Goal: Navigation & Orientation: Find specific page/section

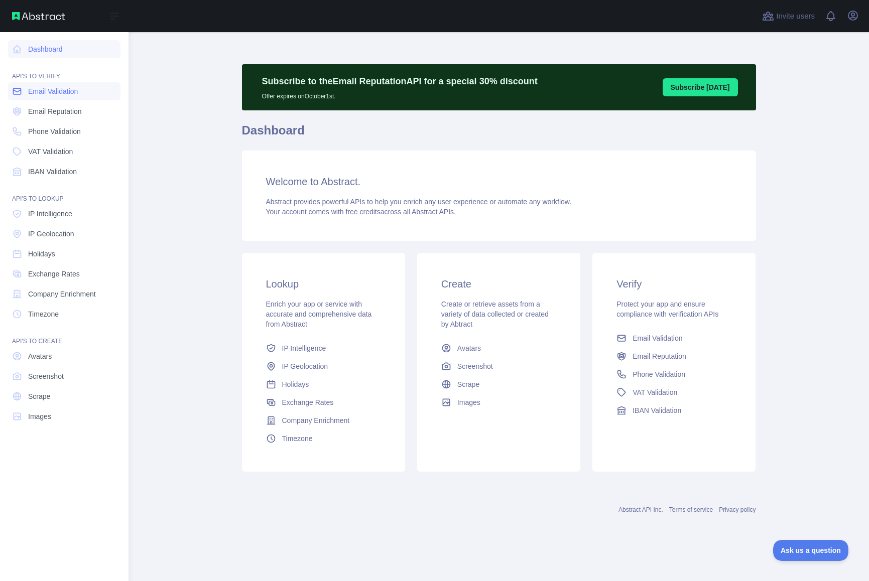
click at [20, 91] on icon at bounding box center [17, 91] width 10 height 10
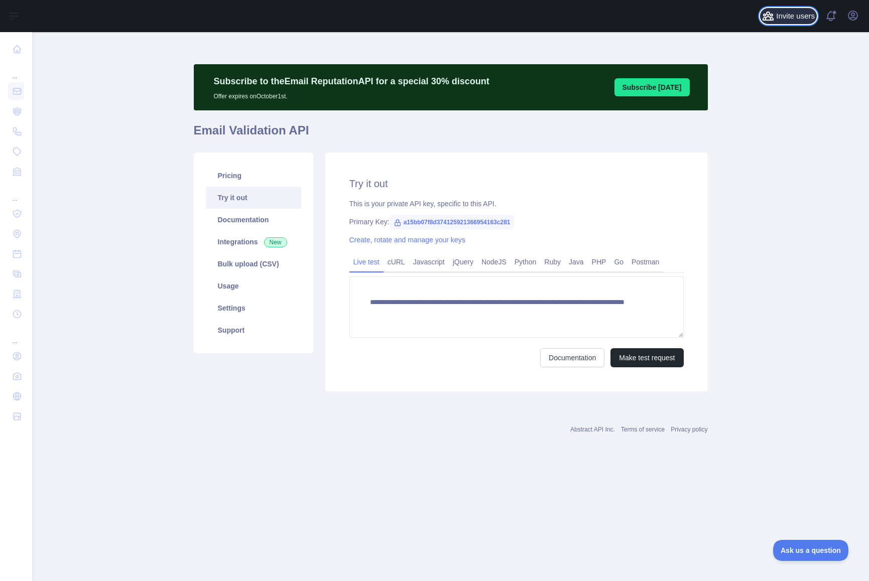
click at [790, 19] on span "Invite users" at bounding box center [795, 17] width 39 height 12
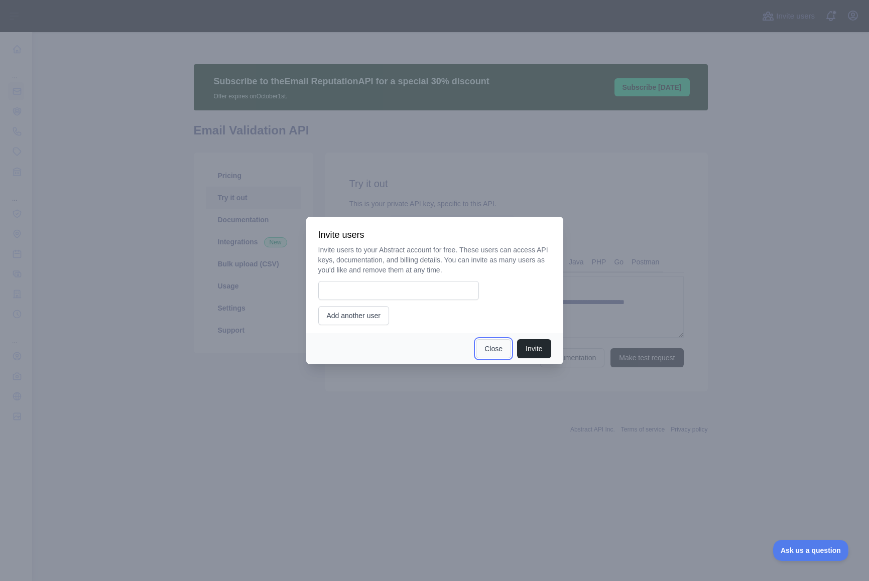
click at [485, 345] on button "Close" at bounding box center [493, 348] width 35 height 19
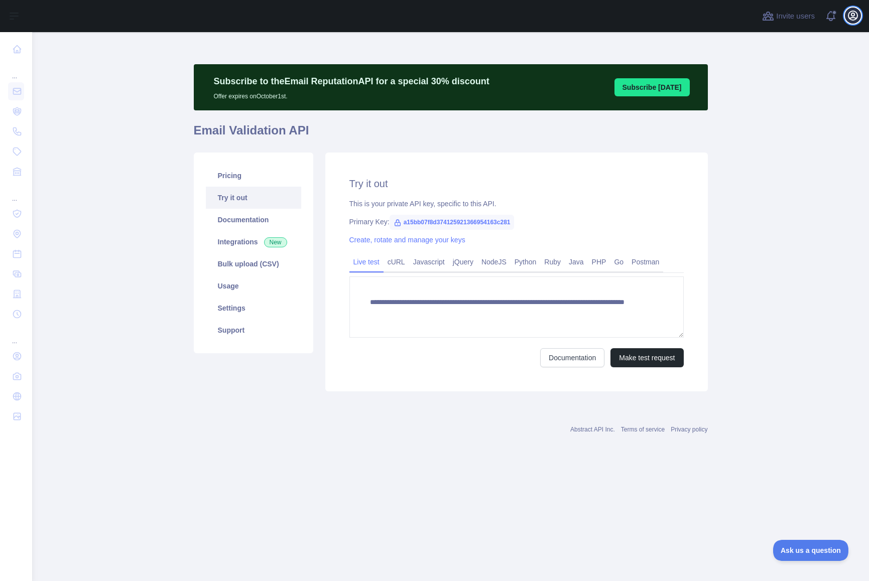
click at [853, 16] on icon "button" at bounding box center [852, 15] width 9 height 9
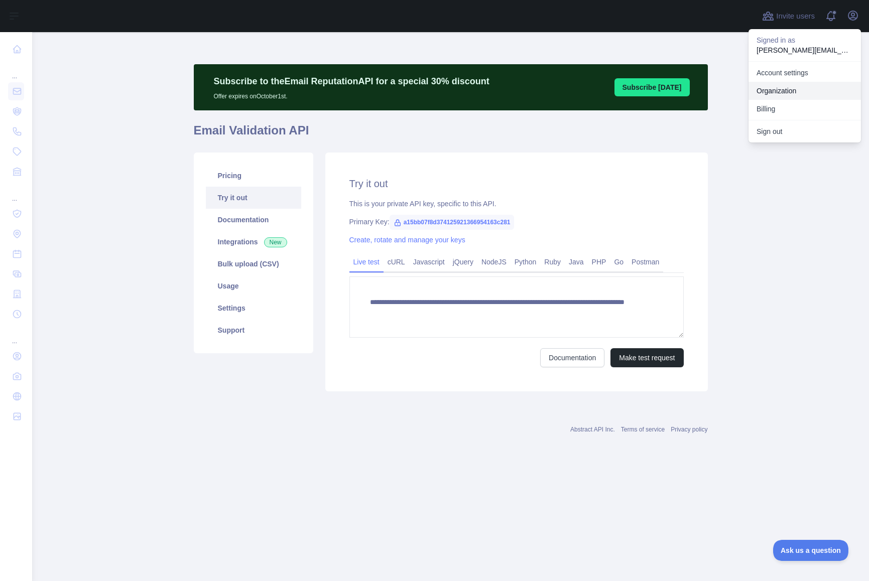
click at [789, 87] on link "Organization" at bounding box center [805, 91] width 112 height 18
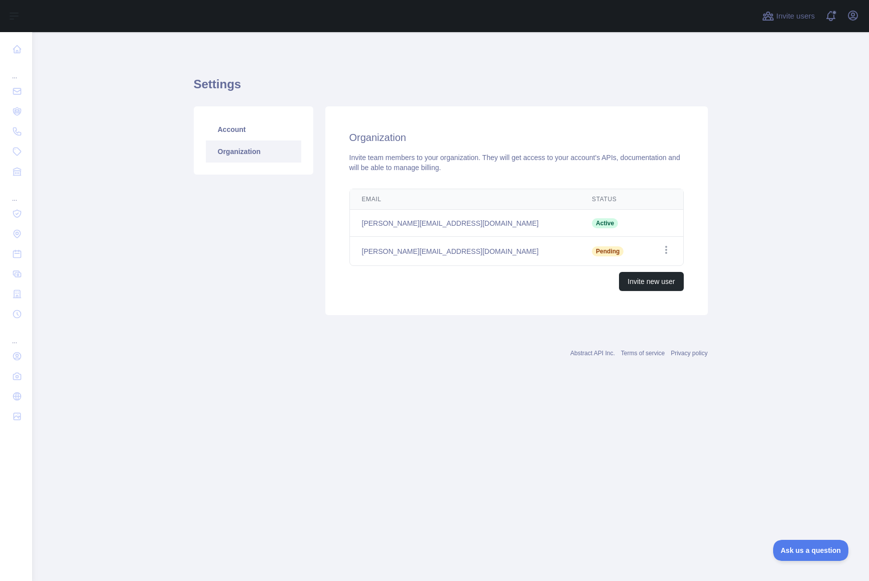
click at [391, 253] on td "[PERSON_NAME][EMAIL_ADDRESS][DOMAIN_NAME]" at bounding box center [465, 251] width 230 height 29
copy td "[PERSON_NAME][EMAIL_ADDRESS][DOMAIN_NAME]"
click at [659, 248] on td "Open options" at bounding box center [663, 251] width 39 height 29
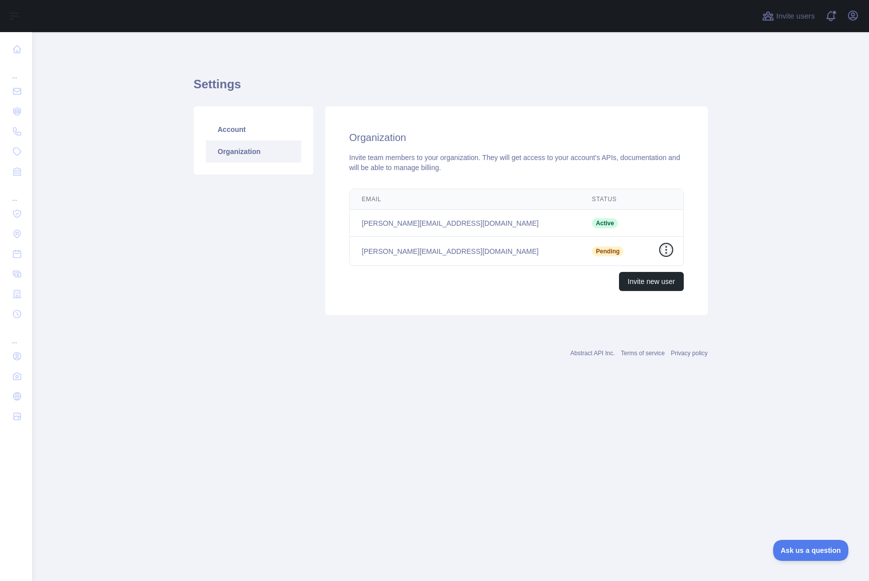
click at [666, 248] on icon "button" at bounding box center [666, 250] width 10 height 10
click at [628, 269] on button "Resend invite" at bounding box center [615, 270] width 112 height 18
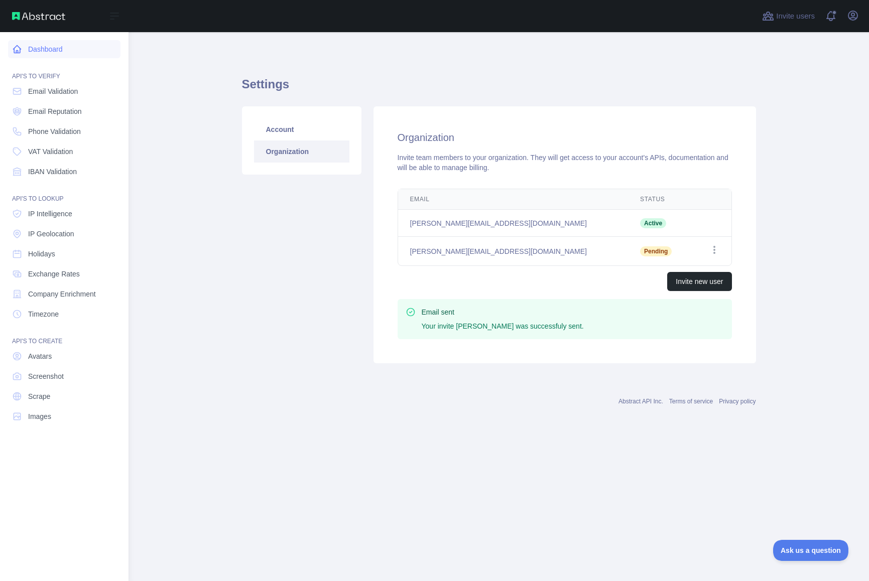
click at [62, 52] on link "Dashboard" at bounding box center [64, 49] width 112 height 18
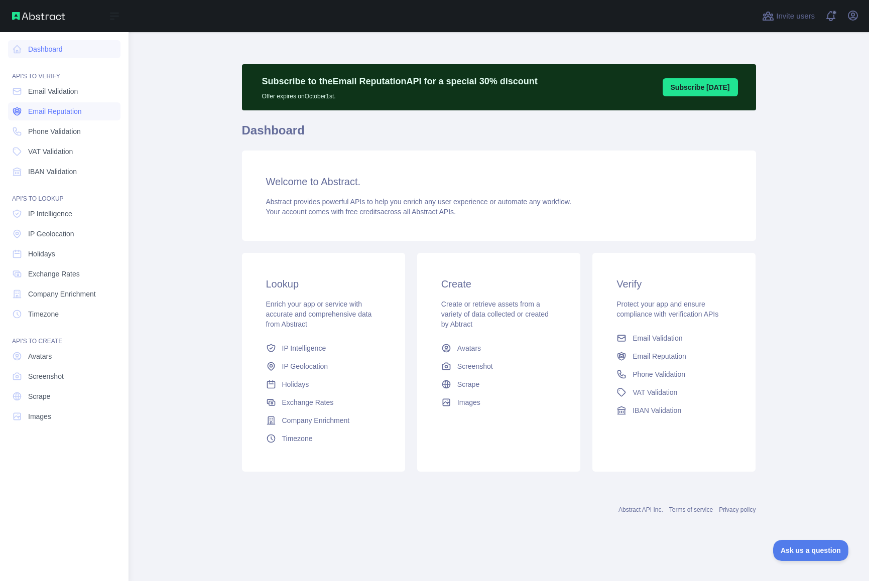
click at [24, 108] on link "Email Reputation" at bounding box center [64, 111] width 112 height 18
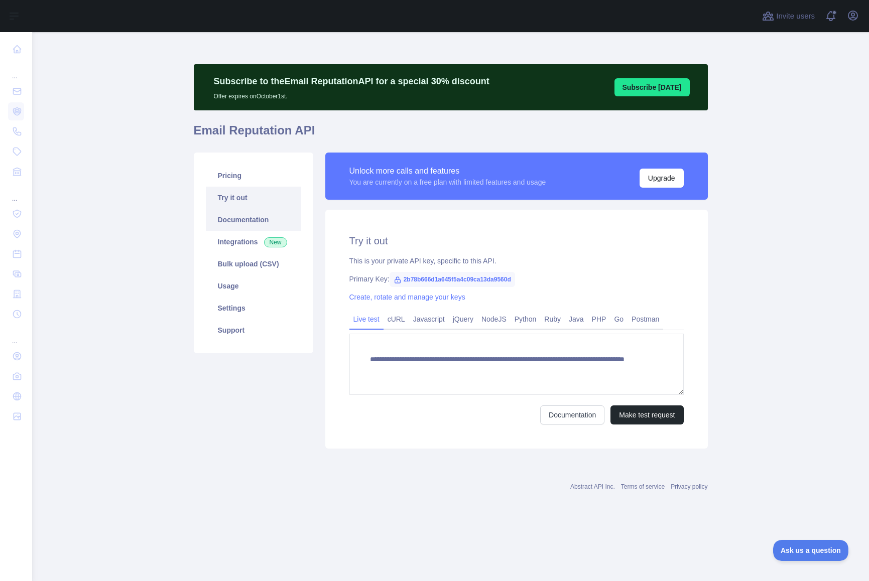
click at [241, 227] on link "Documentation" at bounding box center [253, 220] width 95 height 22
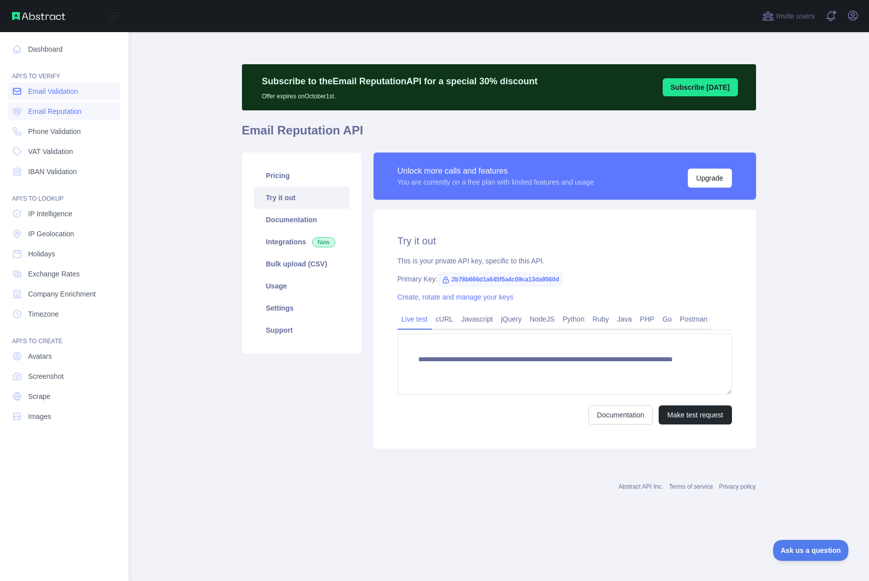
click at [34, 96] on link "Email Validation" at bounding box center [64, 91] width 112 height 18
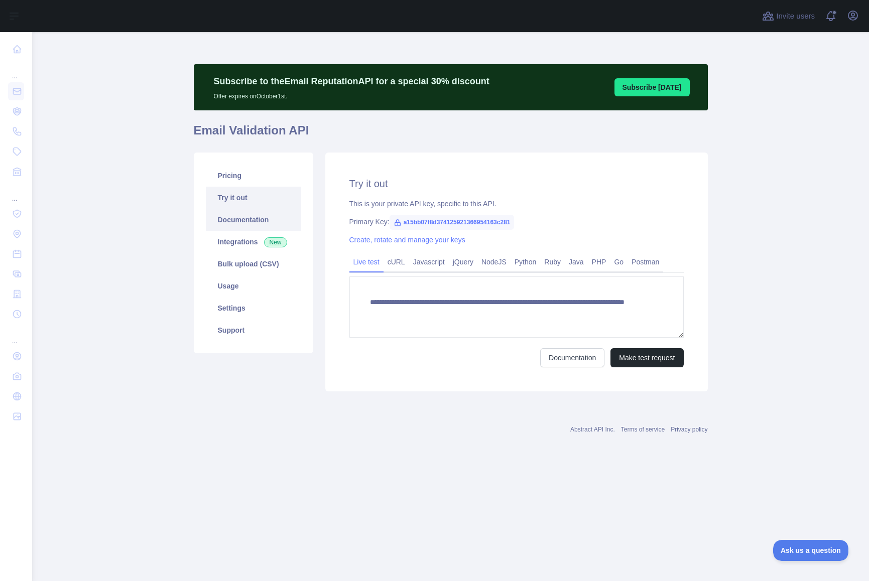
click at [243, 223] on link "Documentation" at bounding box center [253, 220] width 95 height 22
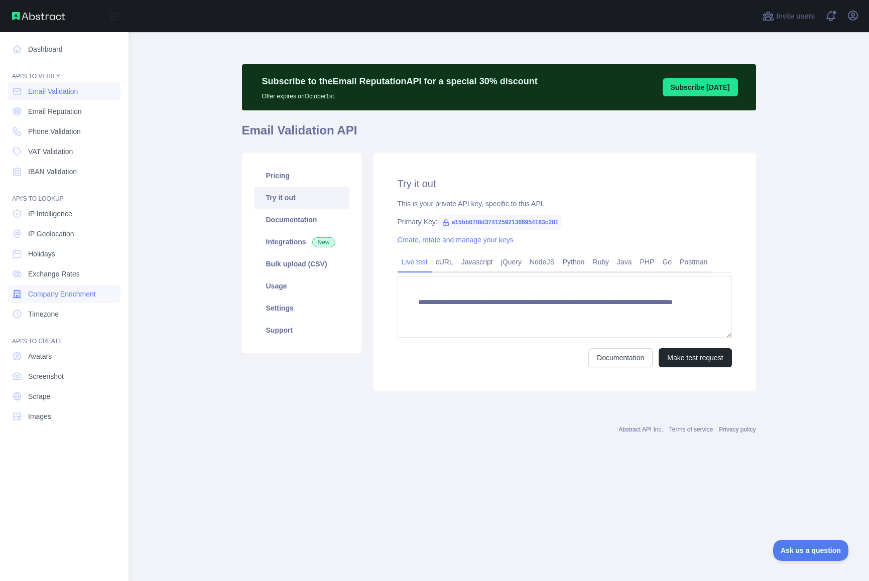
click at [62, 301] on link "Company Enrichment" at bounding box center [64, 294] width 112 height 18
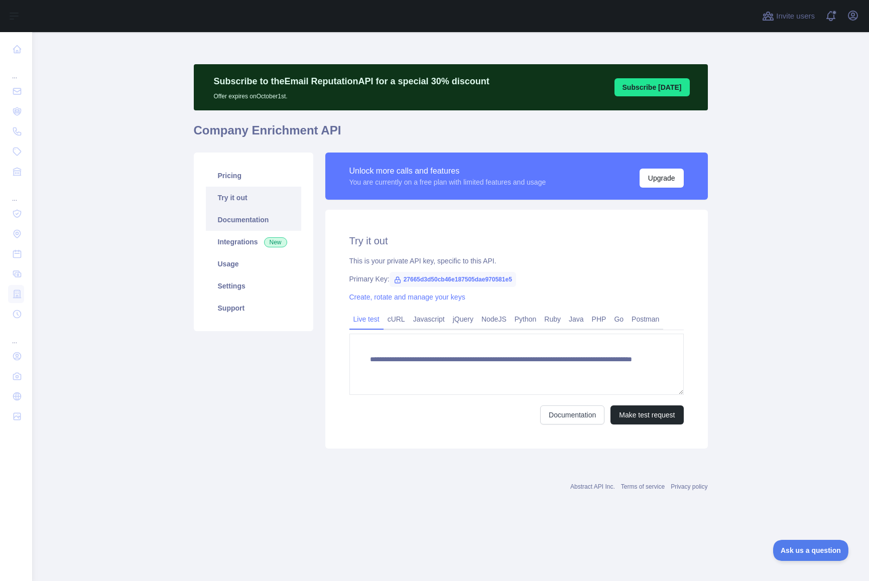
click at [260, 220] on link "Documentation" at bounding box center [253, 220] width 95 height 22
